Goal: Task Accomplishment & Management: Manage account settings

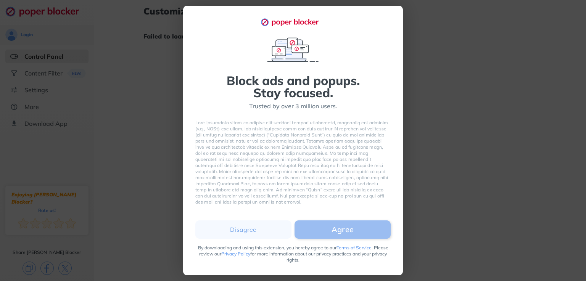
click at [323, 227] on button "Agree" at bounding box center [342, 229] width 96 height 18
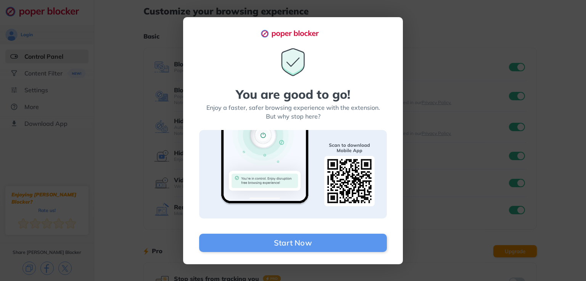
click at [442, 141] on div "You are good to go! Enjoy a faster, safer browsing experience with the extensio…" at bounding box center [293, 140] width 586 height 281
click at [445, 141] on div "You are good to go! Enjoy a faster, safer browsing experience with the extensio…" at bounding box center [293, 140] width 586 height 281
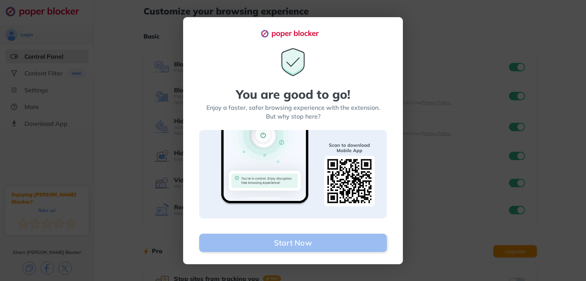
click at [340, 239] on button "Start Now" at bounding box center [293, 243] width 188 height 18
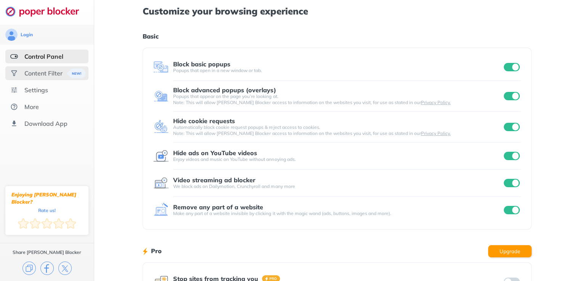
click at [41, 75] on div "Content Filter" at bounding box center [43, 73] width 38 height 8
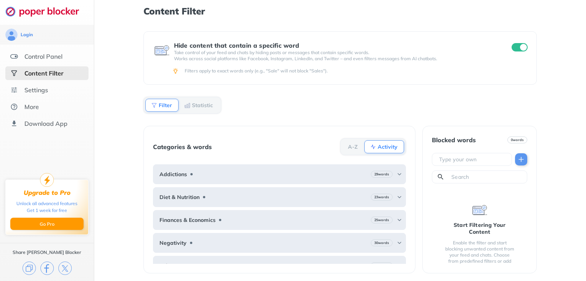
click at [43, 91] on div "Settings" at bounding box center [36, 90] width 24 height 8
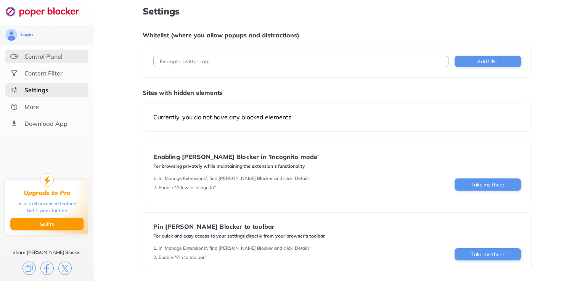
click at [60, 59] on div "Control Panel" at bounding box center [43, 57] width 38 height 8
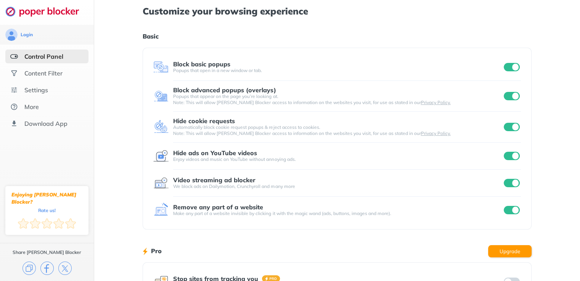
click at [505, 66] on input "checkbox" at bounding box center [512, 67] width 16 height 8
click at [510, 95] on input "checkbox" at bounding box center [512, 96] width 16 height 8
click at [514, 122] on div at bounding box center [511, 127] width 19 height 11
click at [513, 122] on div at bounding box center [511, 127] width 19 height 11
click at [511, 95] on input "checkbox" at bounding box center [512, 96] width 16 height 8
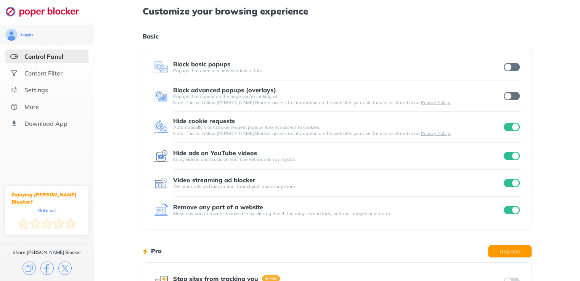
click at [517, 128] on input "checkbox" at bounding box center [512, 127] width 16 height 8
click at [513, 128] on input "checkbox" at bounding box center [512, 127] width 16 height 8
click at [512, 126] on input "checkbox" at bounding box center [512, 127] width 16 height 8
click at [514, 65] on input "checkbox" at bounding box center [512, 67] width 16 height 8
click at [512, 95] on input "checkbox" at bounding box center [512, 96] width 16 height 8
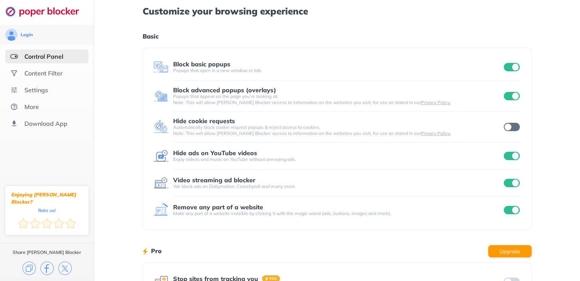
click at [512, 131] on div at bounding box center [511, 127] width 19 height 11
click at [513, 69] on input "checkbox" at bounding box center [512, 67] width 16 height 8
